Goal: Check status: Check status

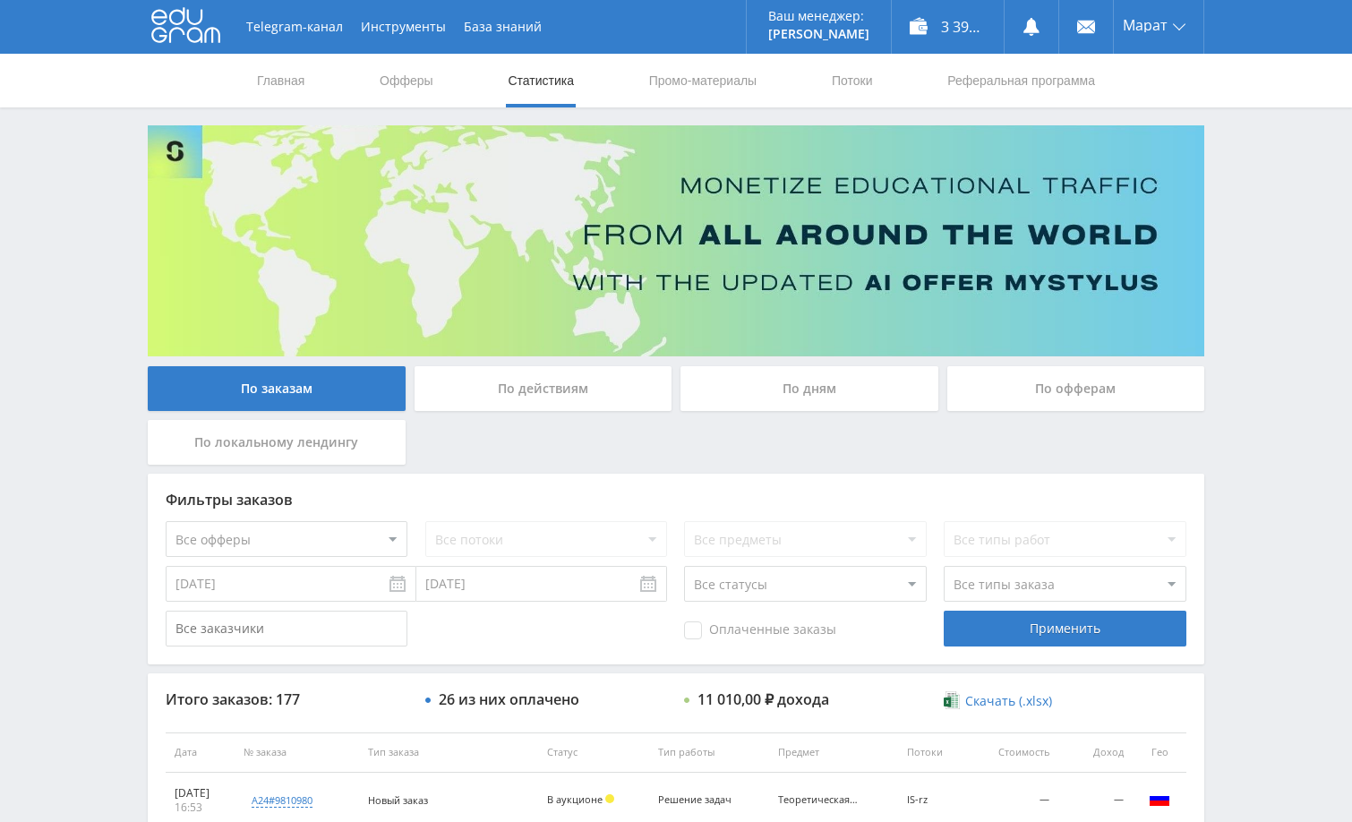
drag, startPoint x: 1267, startPoint y: 276, endPoint x: 1253, endPoint y: 292, distance: 21.0
click at [1265, 277] on div "Telegram-канал Инструменты База знаний Ваш менеджер: [PERSON_NAME] Online @edug…" at bounding box center [676, 751] width 1352 height 1503
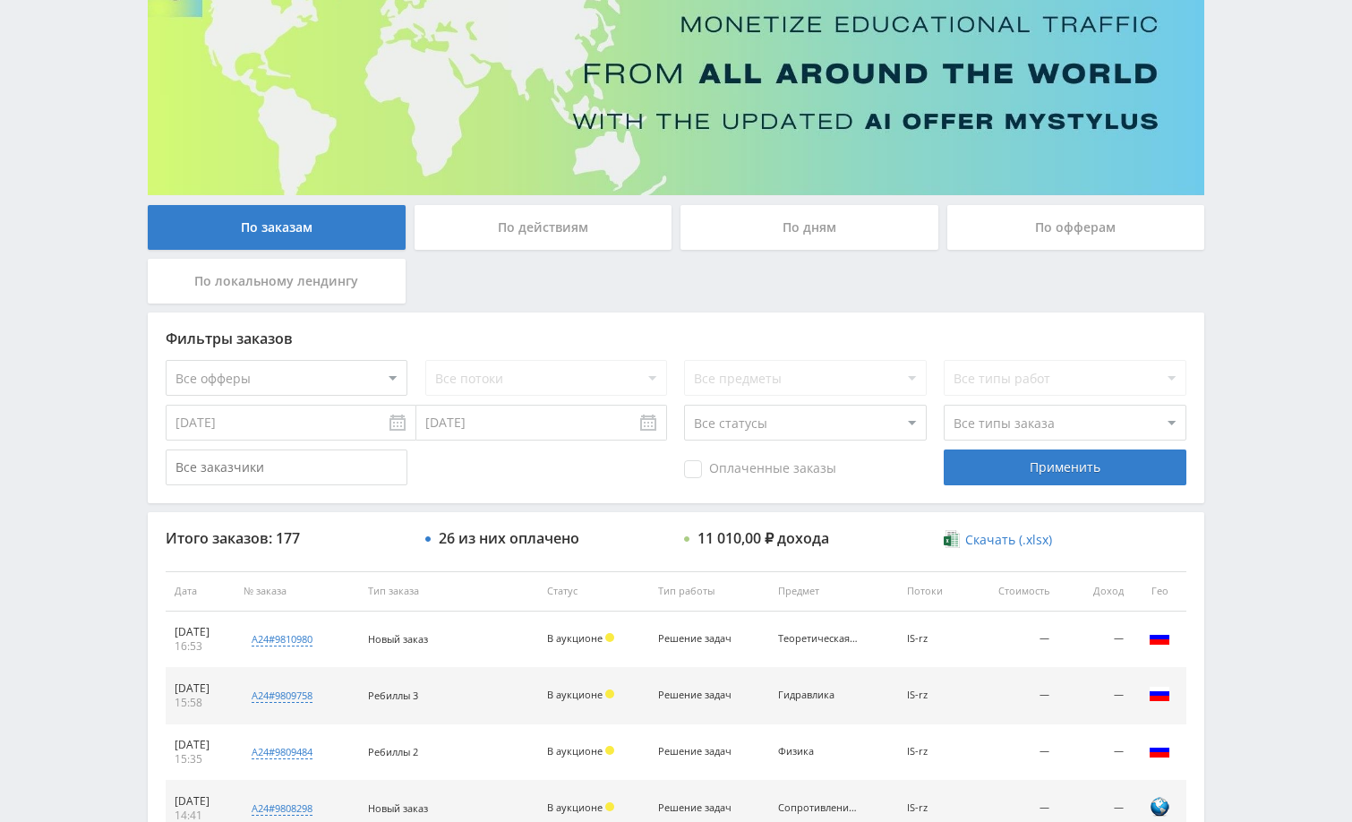
scroll to position [448, 0]
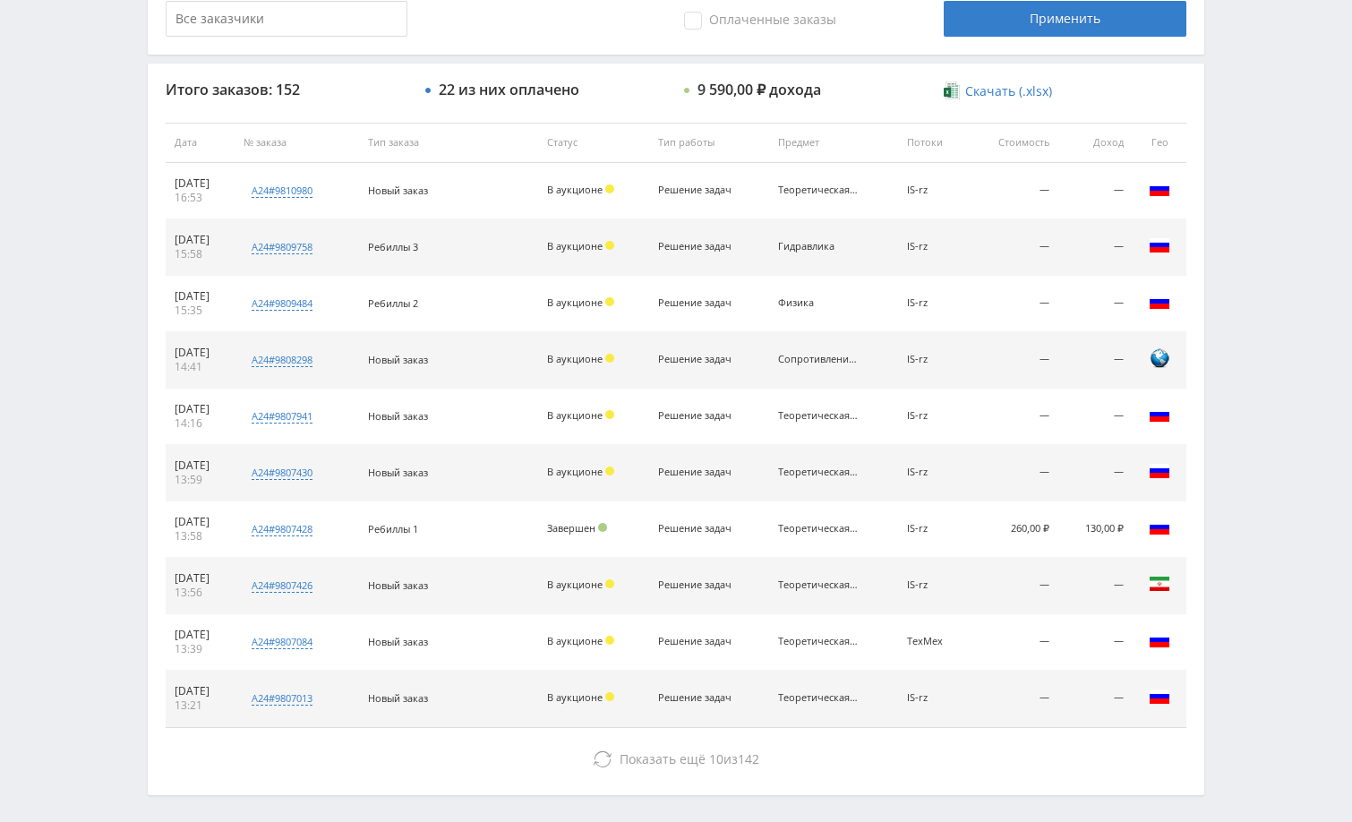
scroll to position [681, 0]
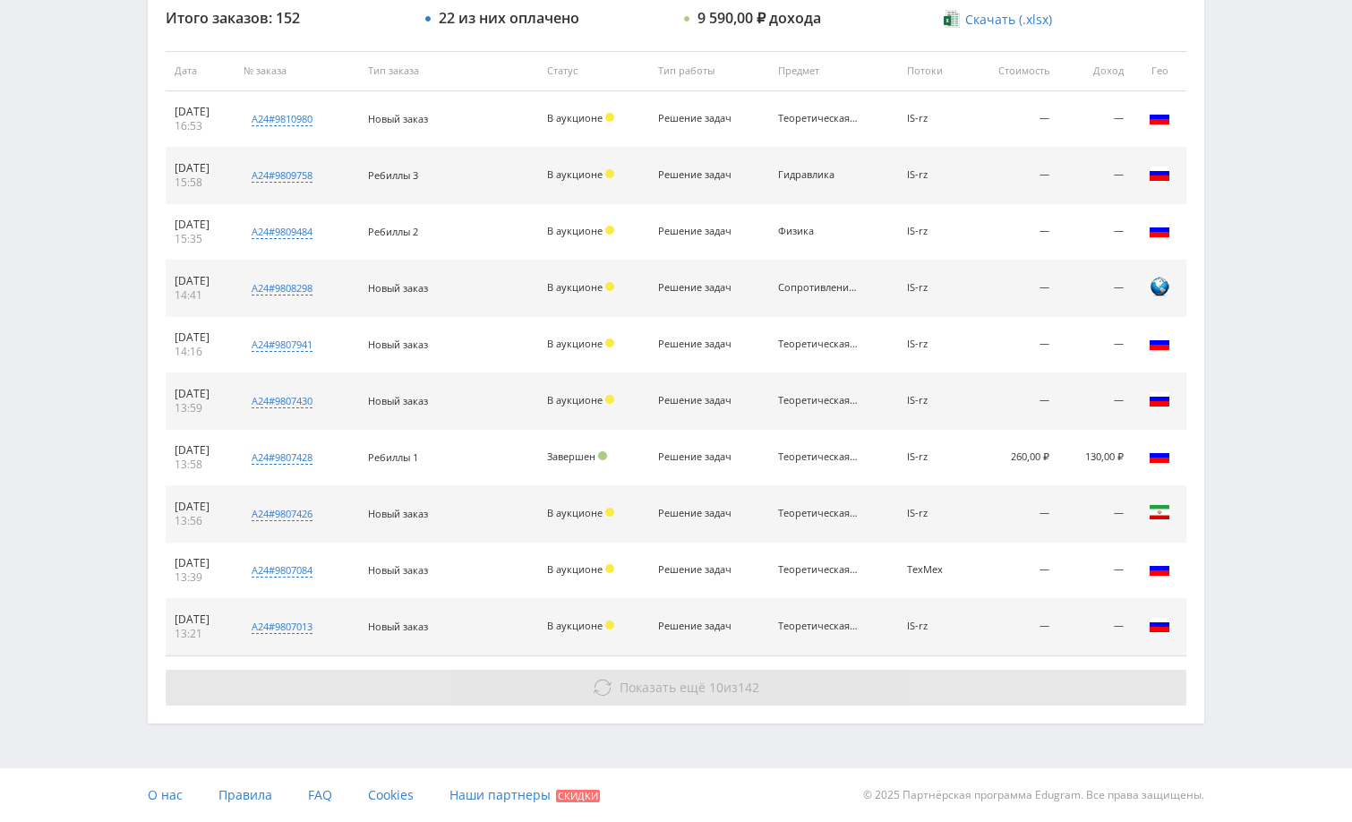
click at [1088, 683] on button "Показать ещё 10 из 142" at bounding box center [676, 688] width 1020 height 36
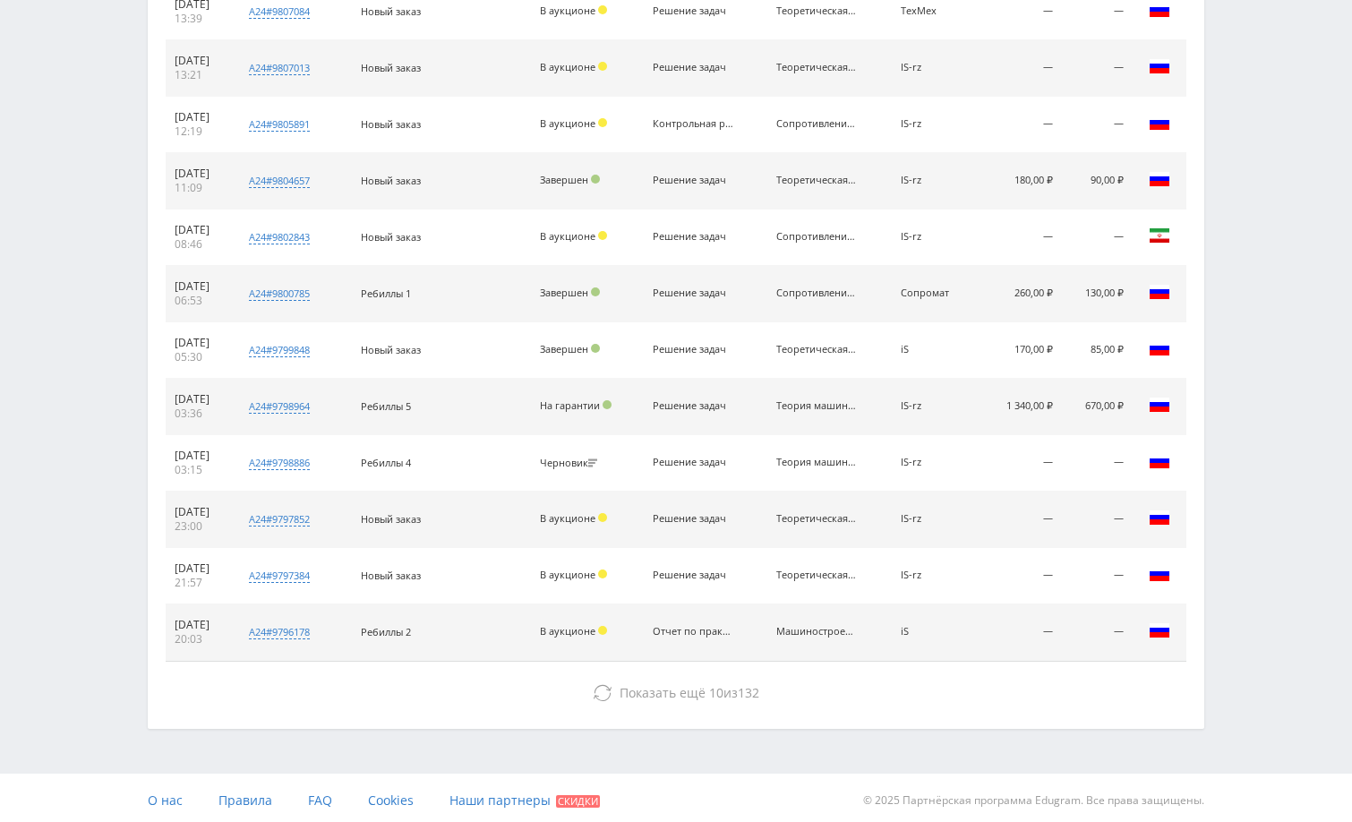
scroll to position [1245, 0]
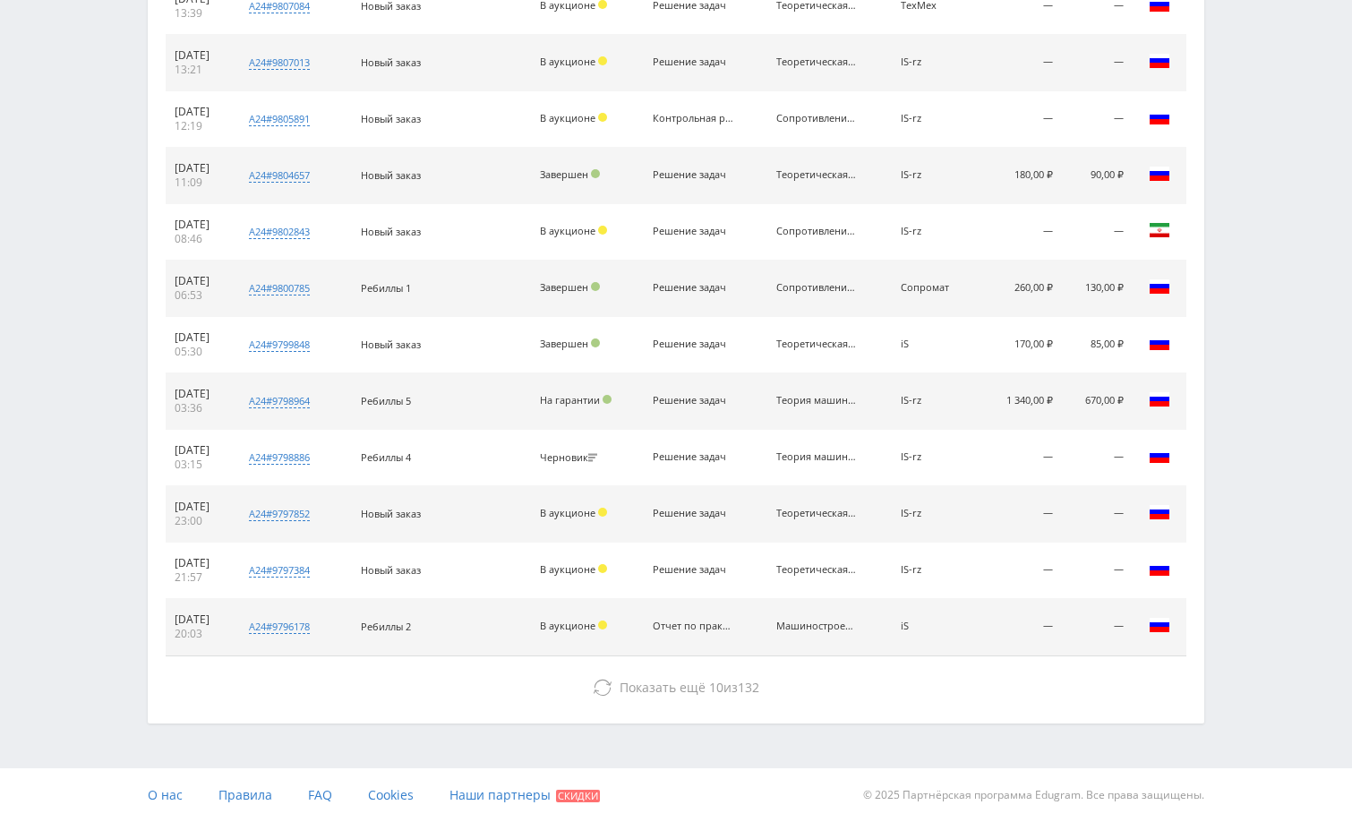
click at [1088, 686] on button "Показать ещё 10 из 132" at bounding box center [676, 688] width 1020 height 36
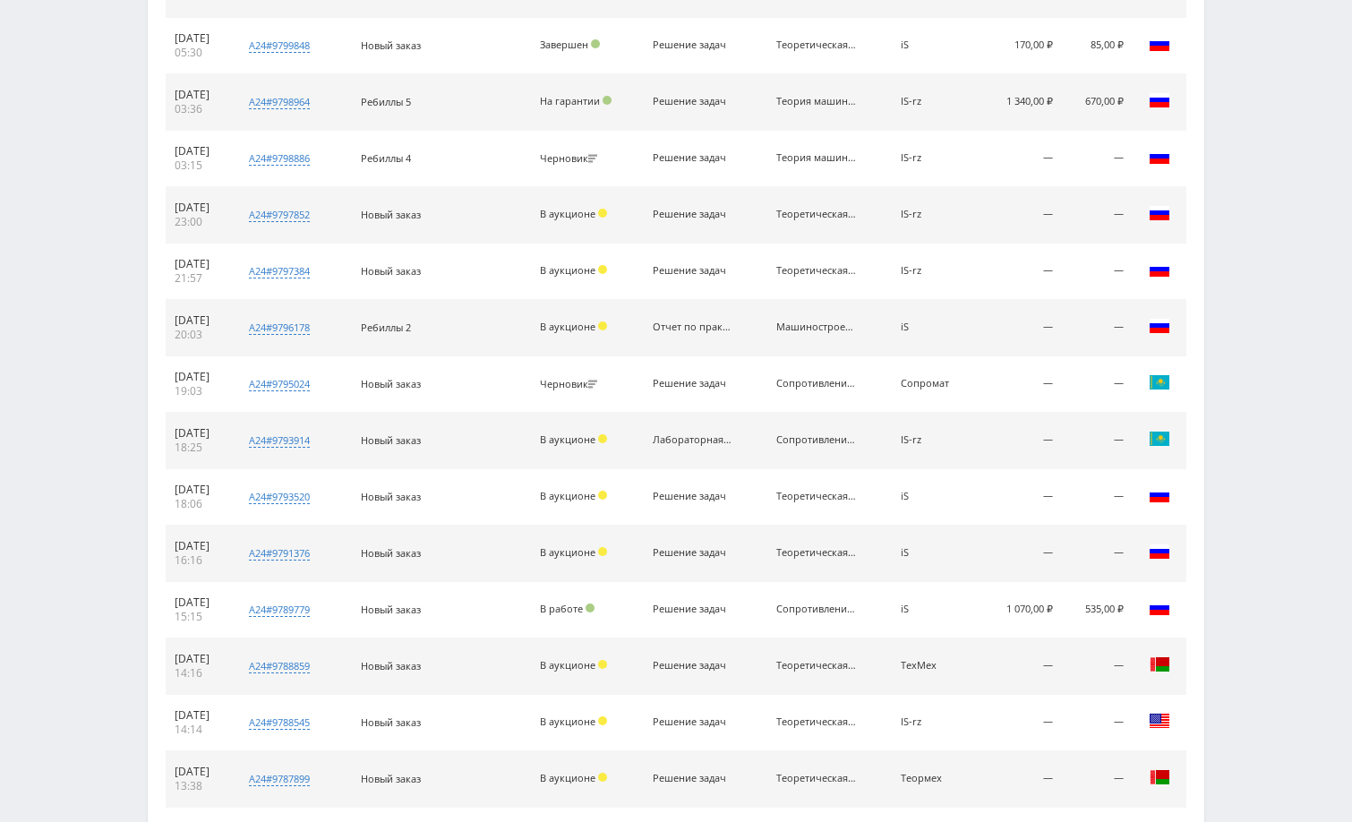
scroll to position [1809, 0]
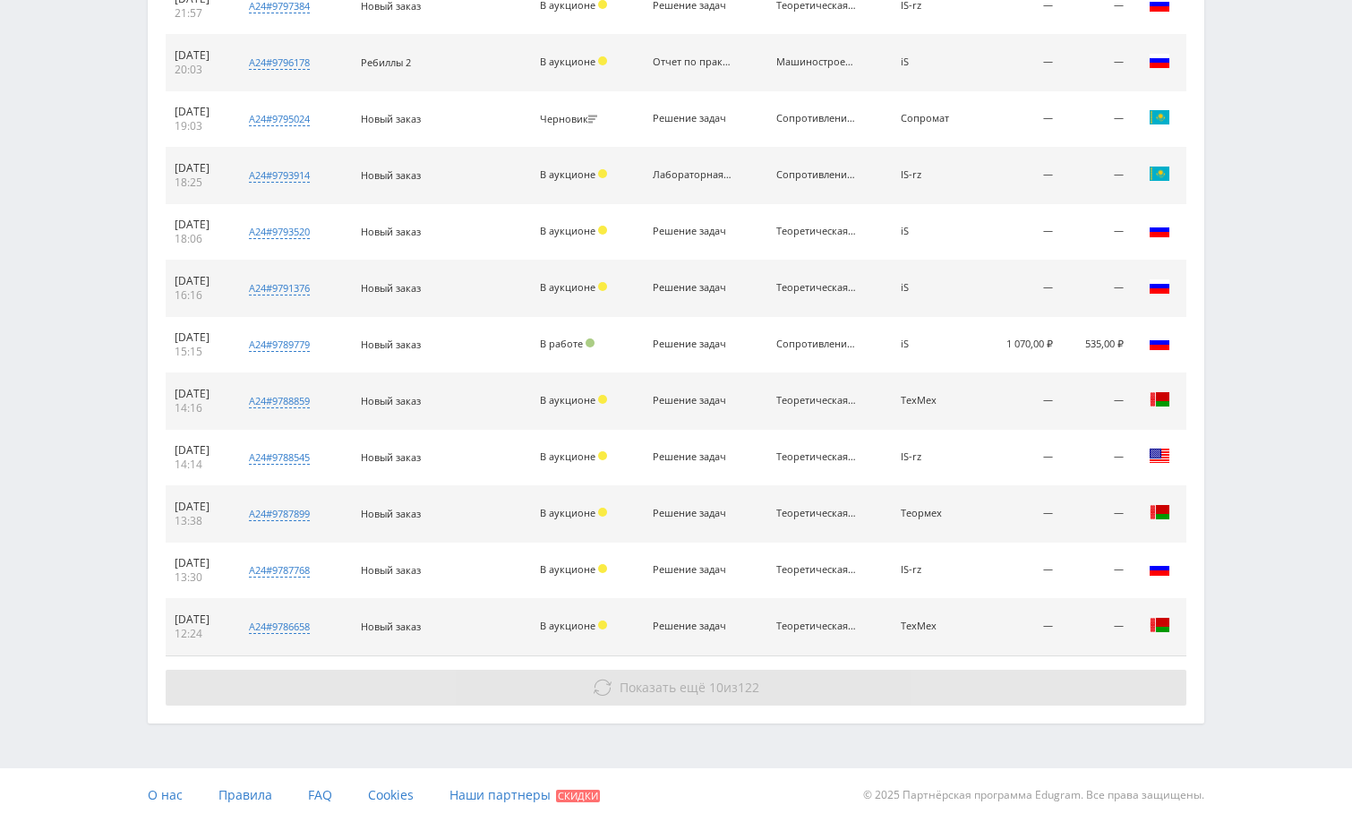
click at [1088, 685] on button "Показать ещё 10 из 122" at bounding box center [676, 688] width 1020 height 36
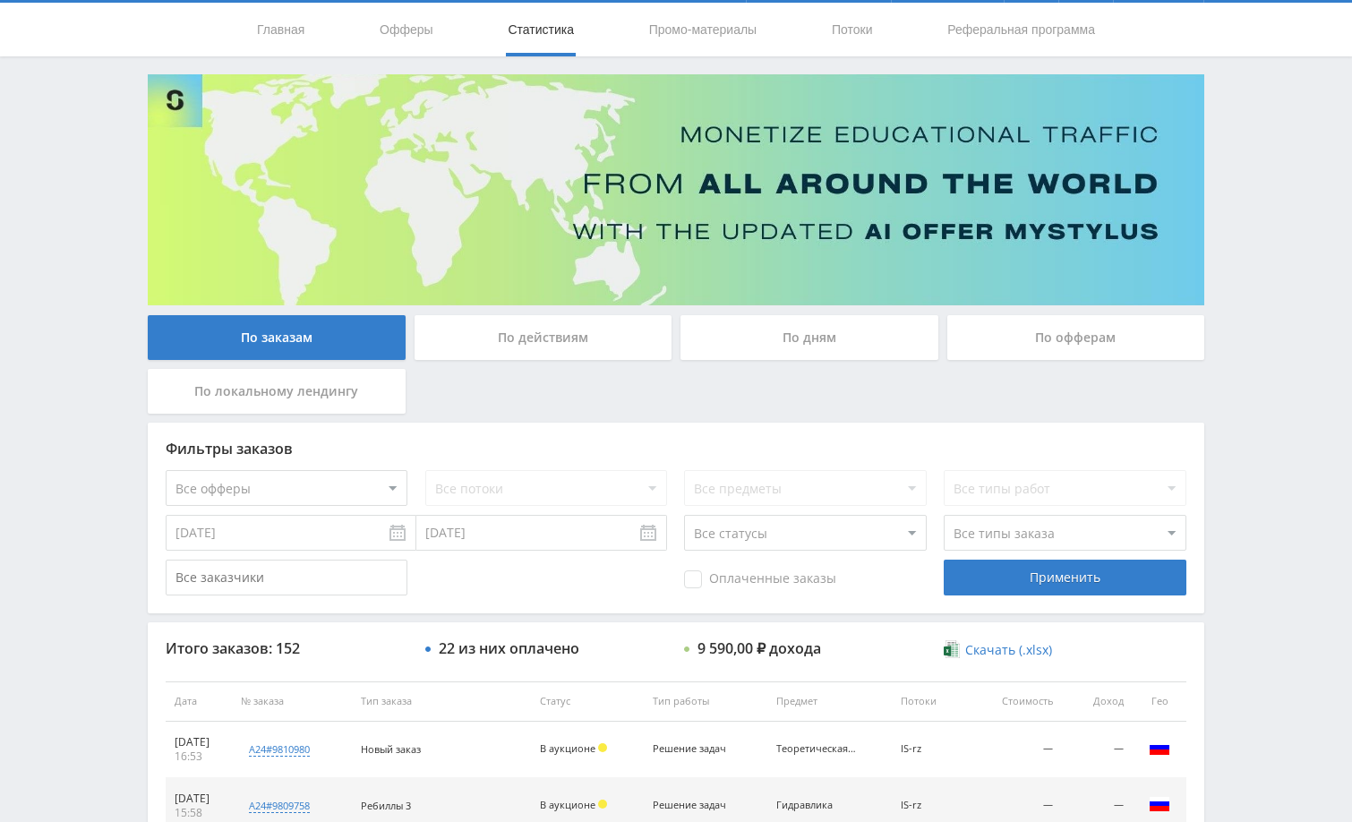
scroll to position [0, 0]
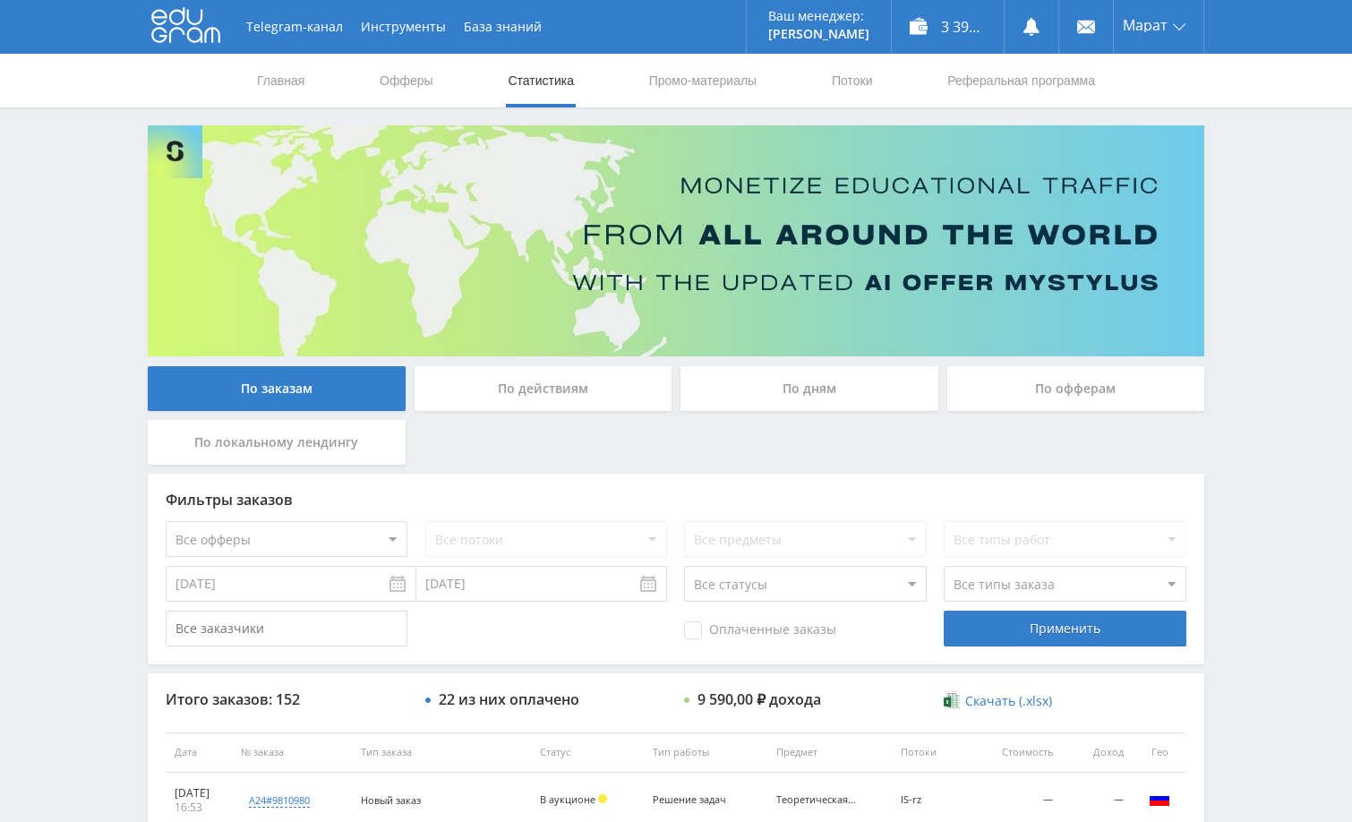
drag, startPoint x: 1252, startPoint y: 262, endPoint x: 1010, endPoint y: 93, distance: 295.7
click at [1251, 261] on div "Telegram-канал Инструменты База знаний Ваш менеджер: [PERSON_NAME] Online @edug…" at bounding box center [676, 751] width 1352 height 1503
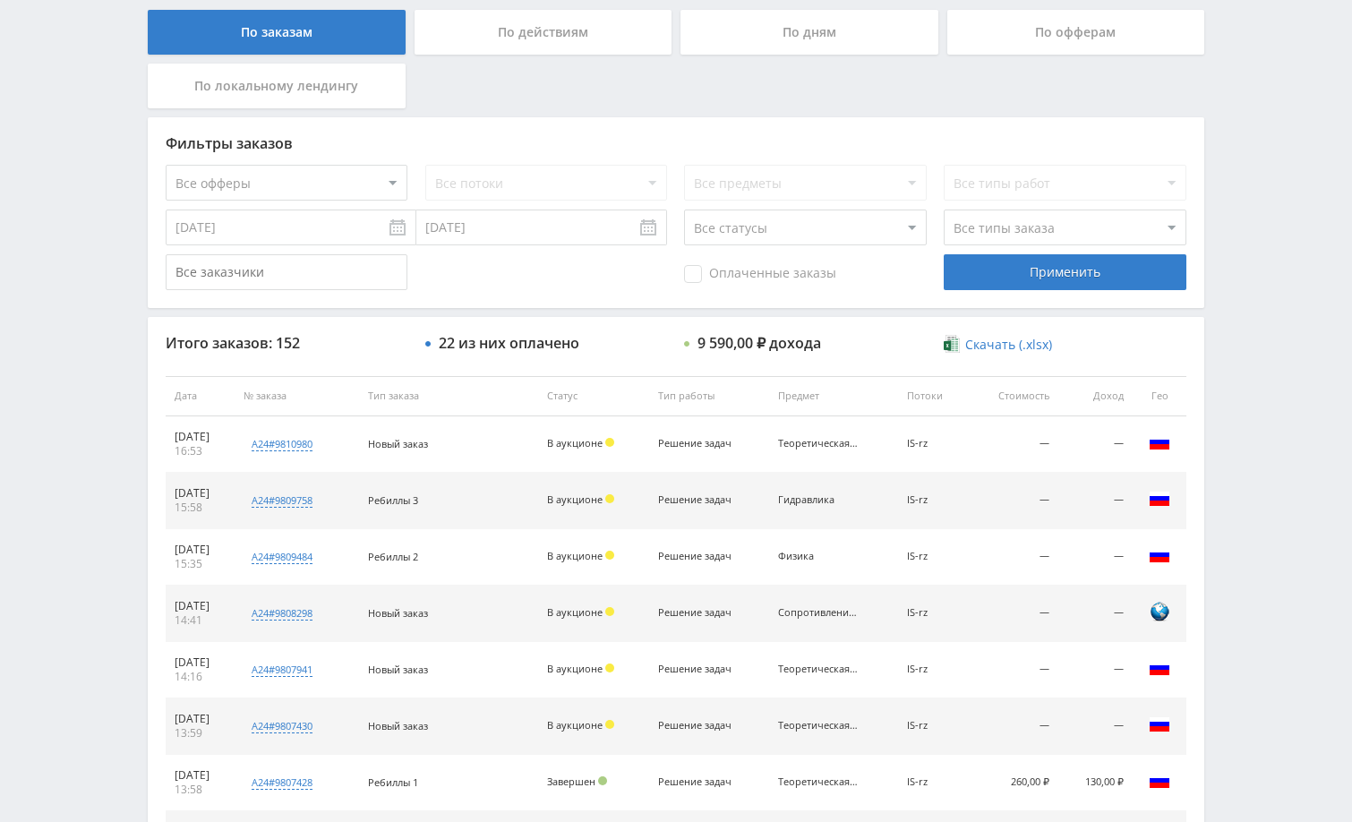
scroll to position [358, 0]
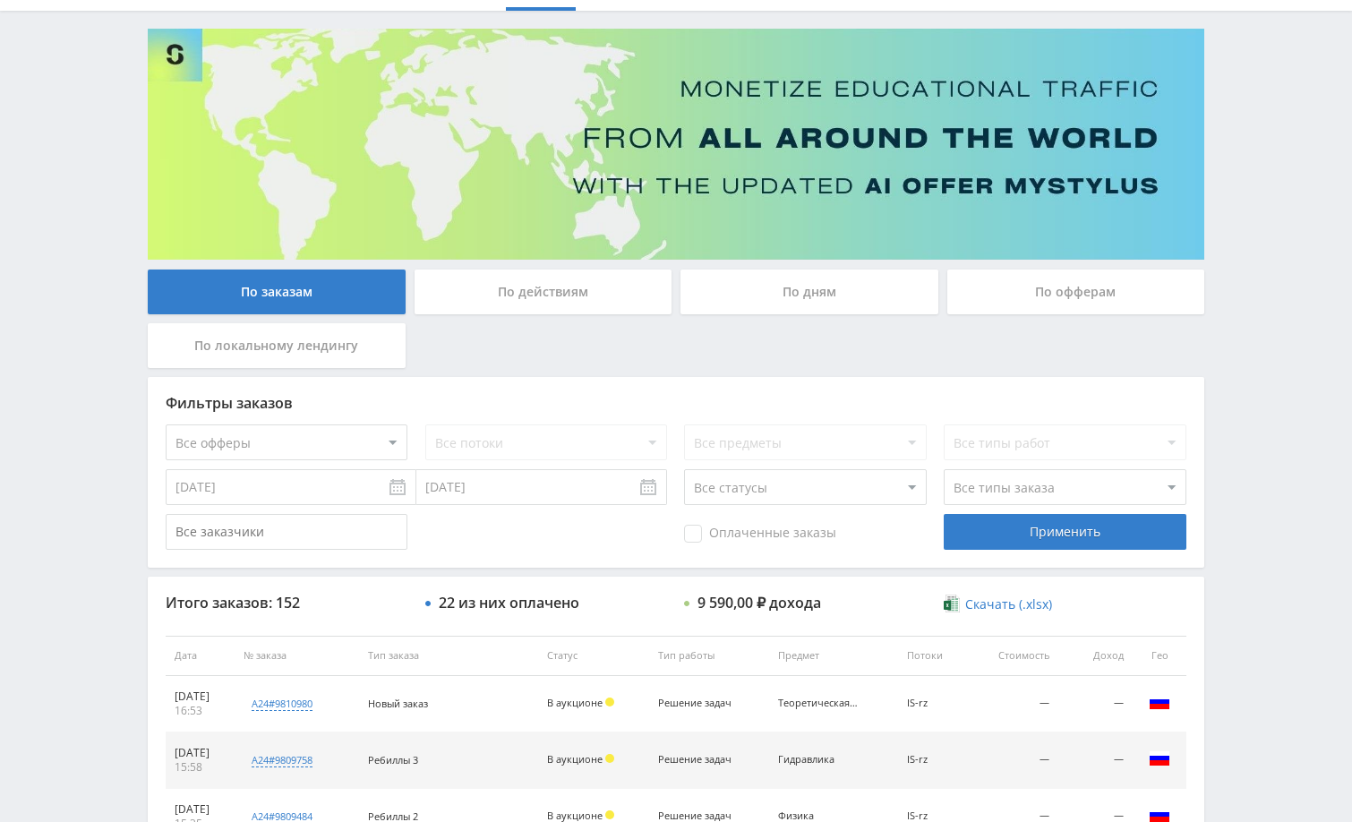
scroll to position [358, 0]
